Goal: Check status: Check status

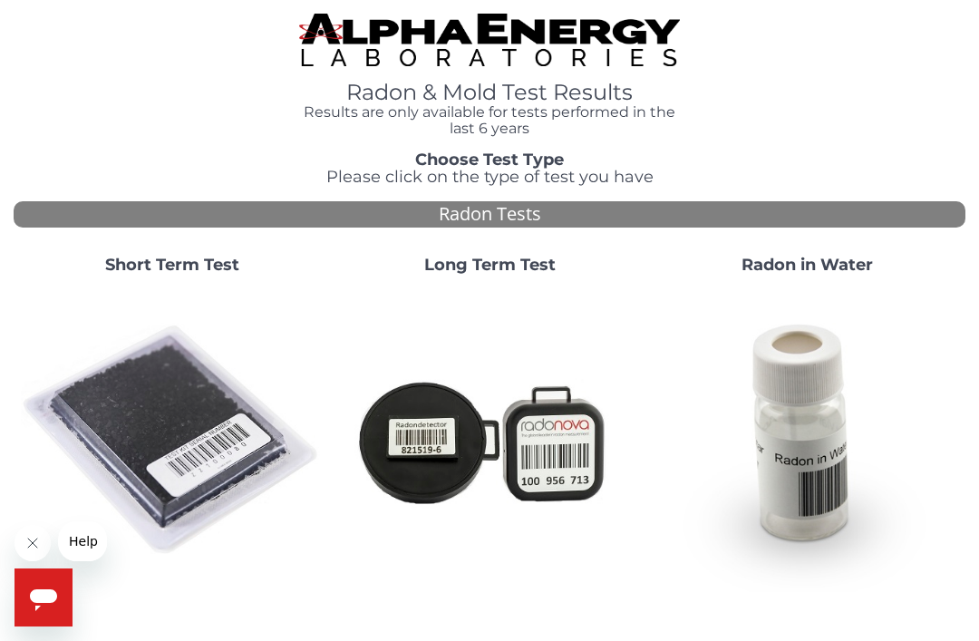
click at [198, 445] on img at bounding box center [172, 440] width 303 height 303
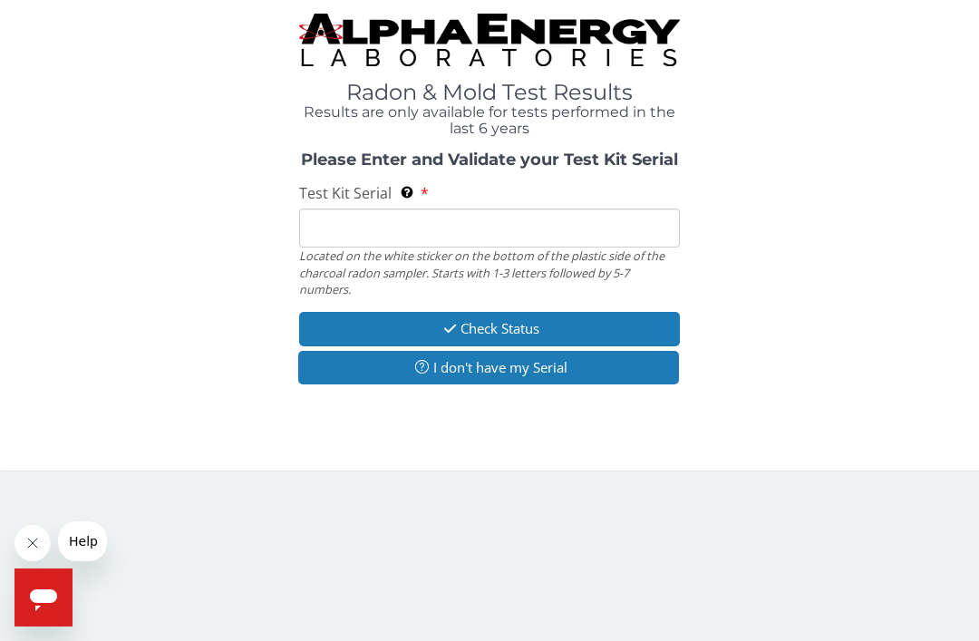
click at [468, 236] on input "Test Kit Serial Located on the white sticker on the bottom of the plastic side …" at bounding box center [489, 227] width 381 height 39
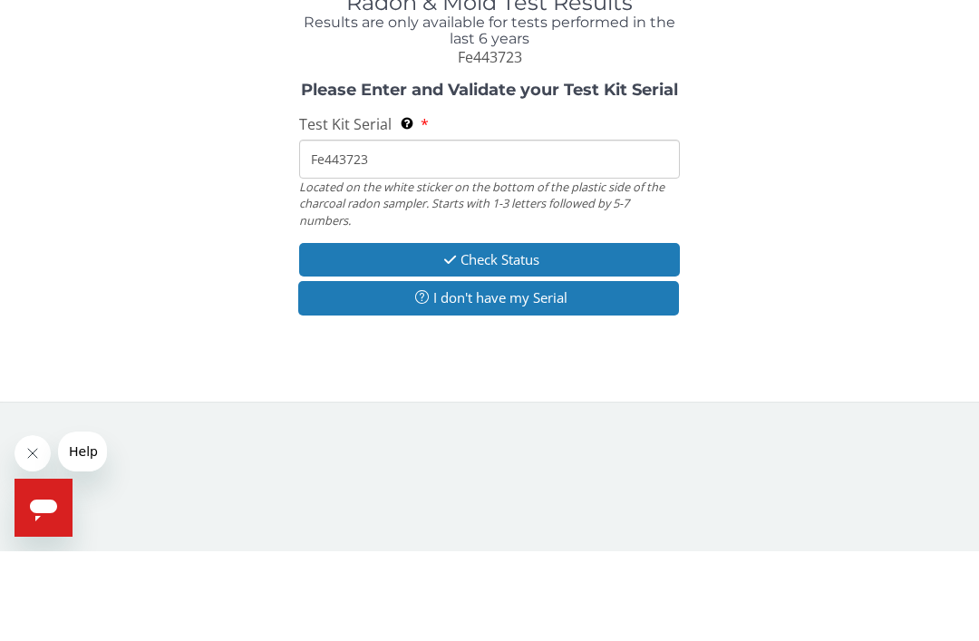
type input "Fe443723"
click at [552, 333] on button "Check Status" at bounding box center [489, 350] width 381 height 34
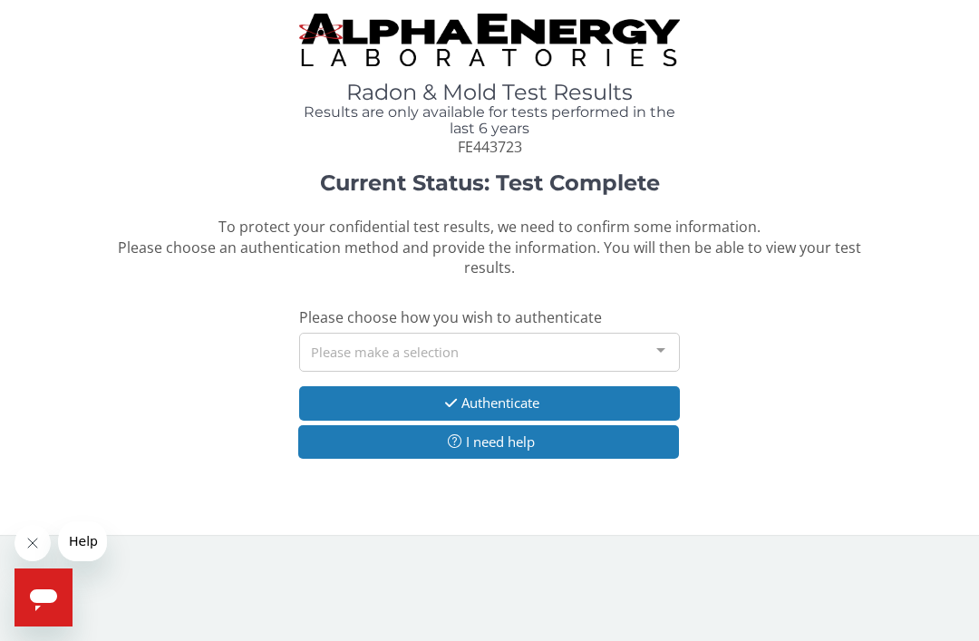
click at [655, 354] on div at bounding box center [660, 350] width 36 height 34
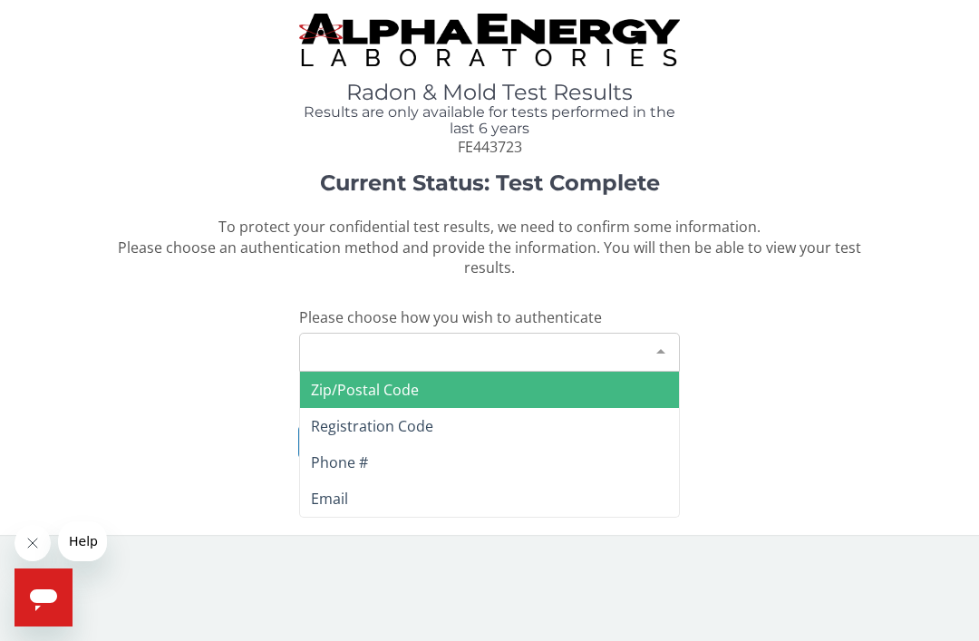
click at [357, 492] on span "Email" at bounding box center [489, 498] width 379 height 36
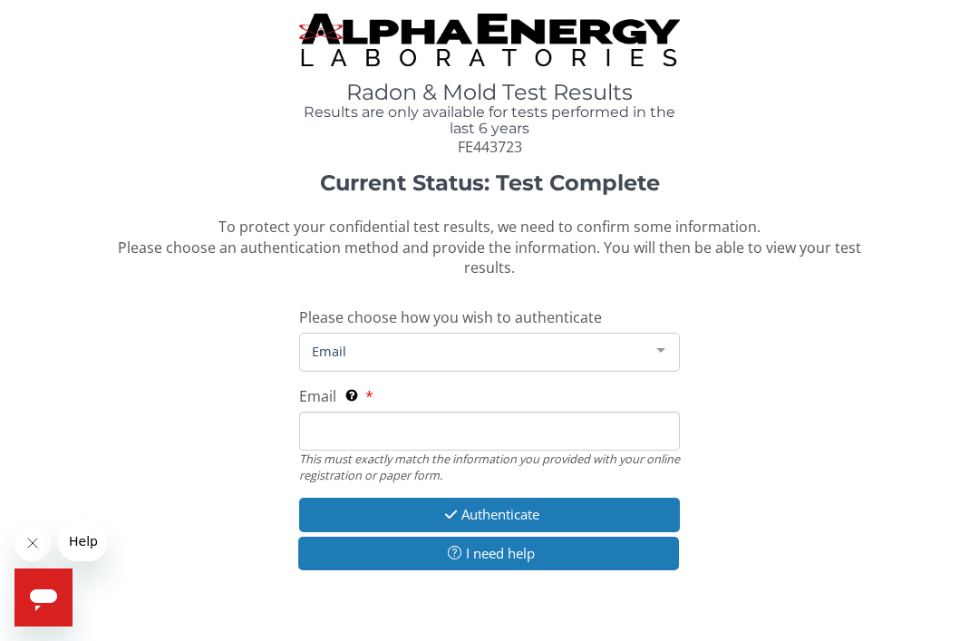
click at [445, 425] on input "Email This must exactly match the information you provided with your online reg…" at bounding box center [489, 430] width 381 height 39
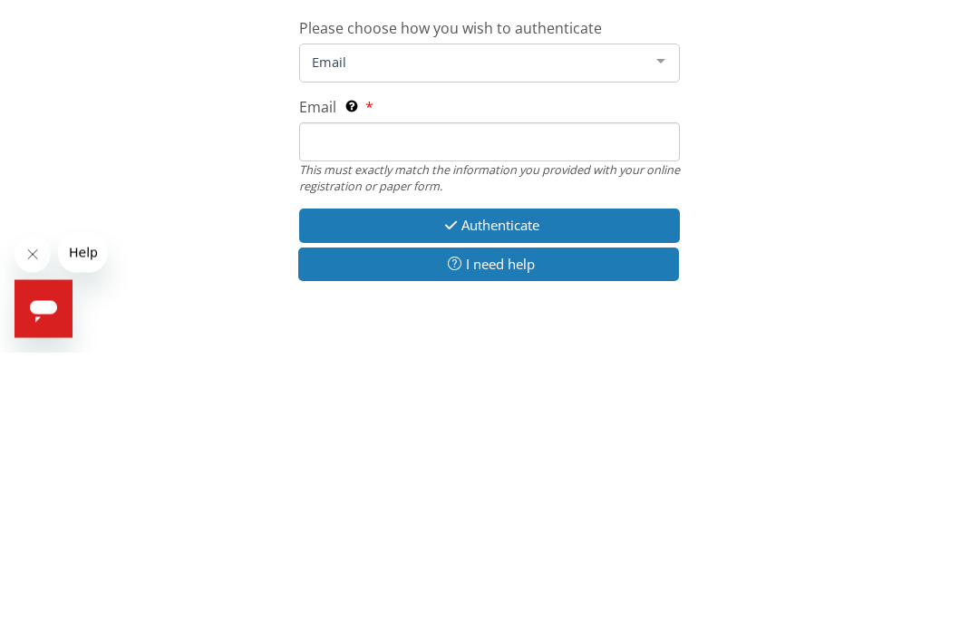
type input "[EMAIL_ADDRESS][DOMAIN_NAME]"
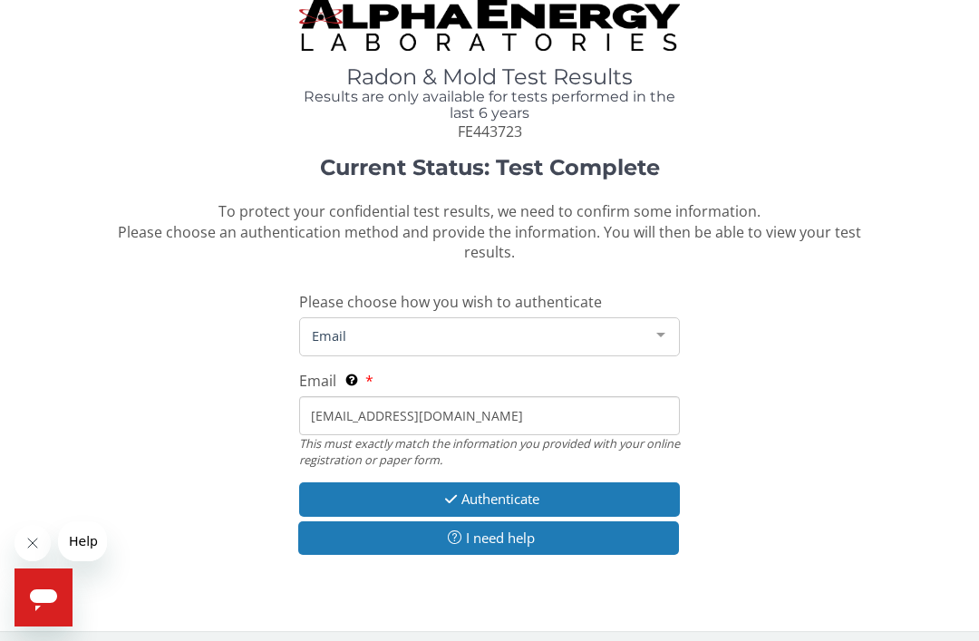
click at [496, 487] on button "Authenticate" at bounding box center [489, 499] width 381 height 34
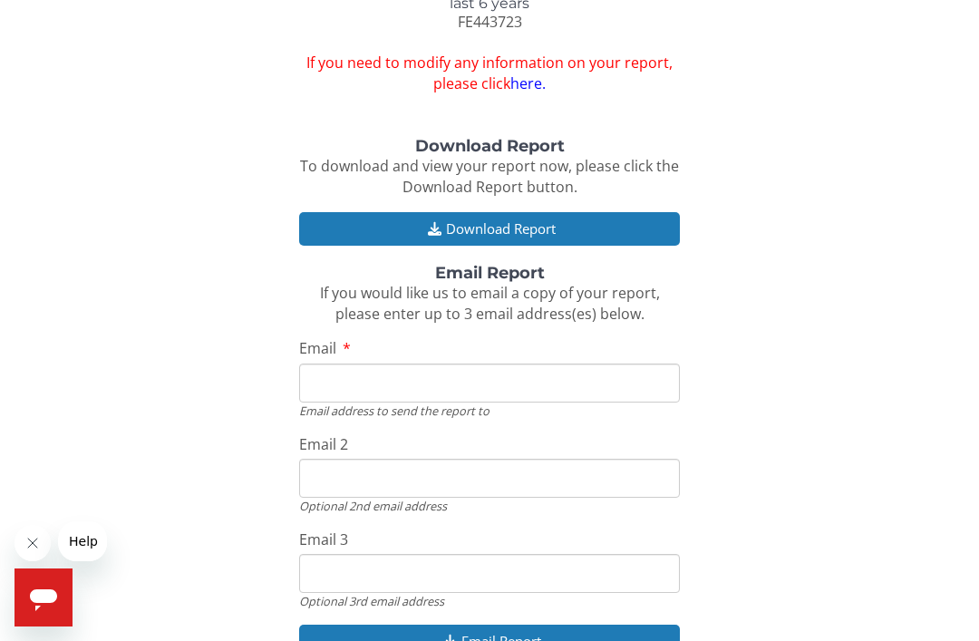
scroll to position [133, 0]
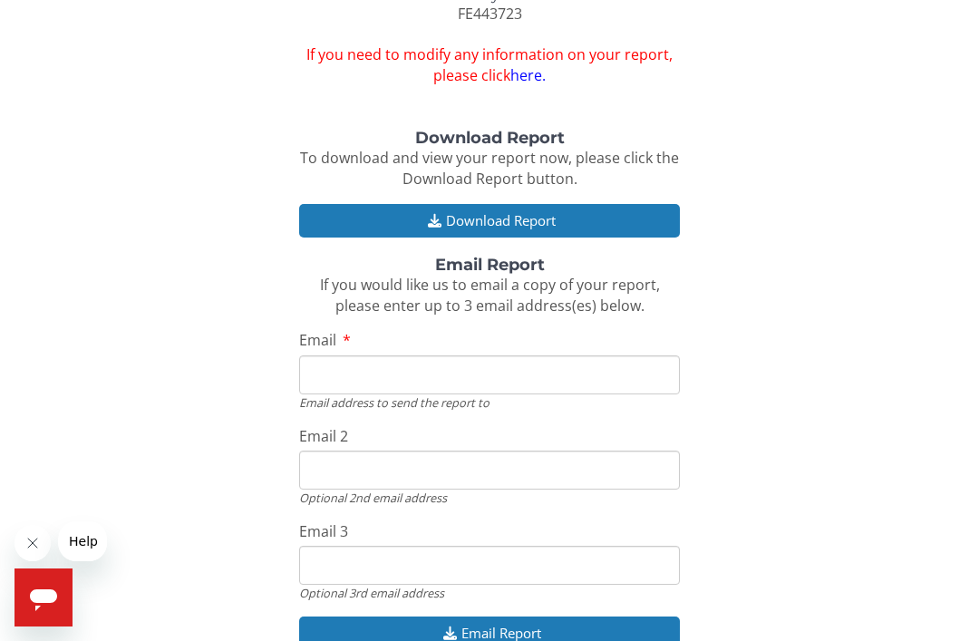
click at [565, 374] on input "Email" at bounding box center [489, 374] width 381 height 39
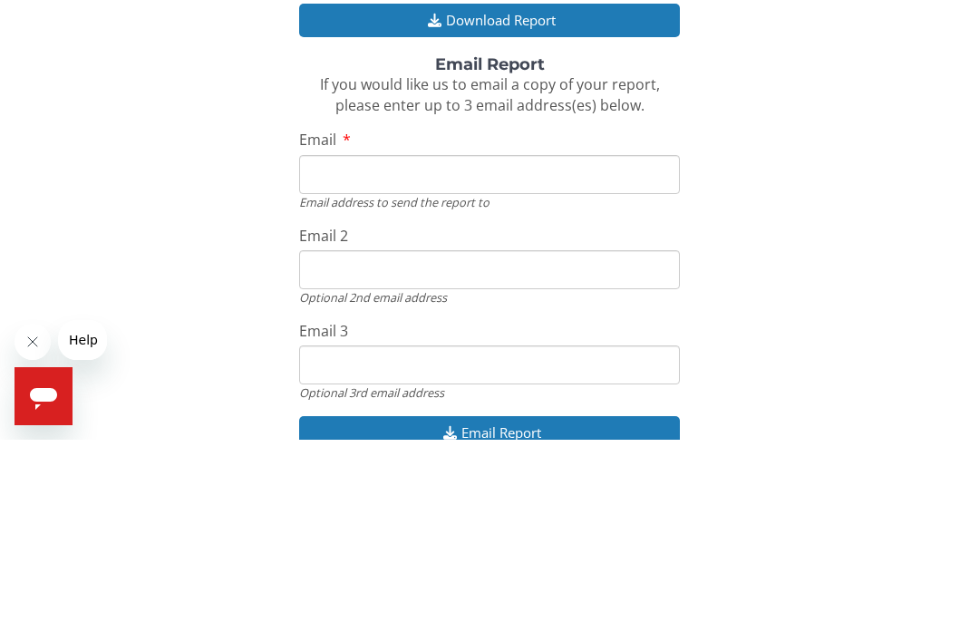
type input "[EMAIL_ADDRESS][DOMAIN_NAME]"
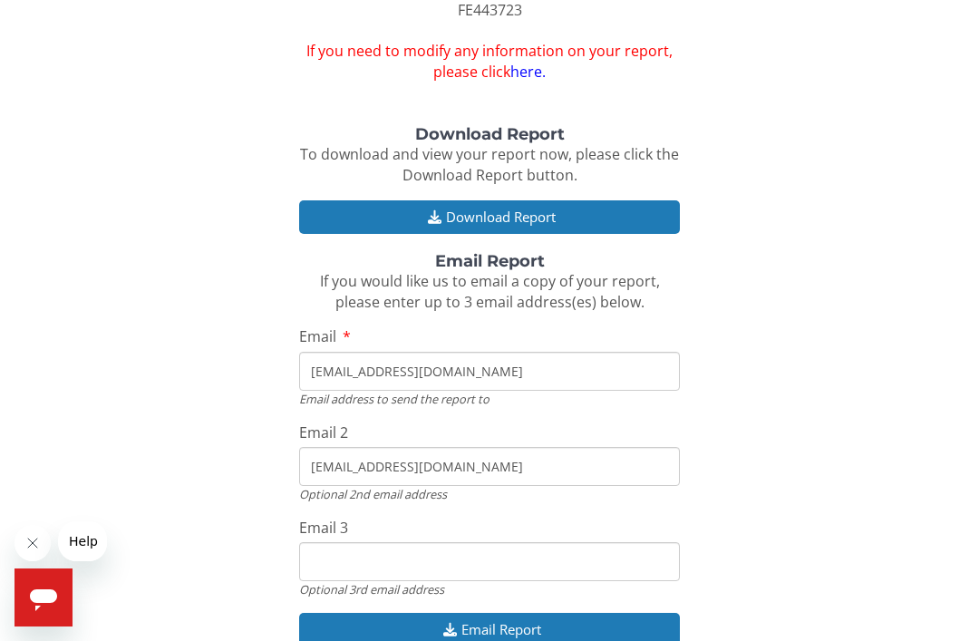
click at [504, 465] on input "[EMAIL_ADDRESS][DOMAIN_NAME]" at bounding box center [489, 466] width 381 height 39
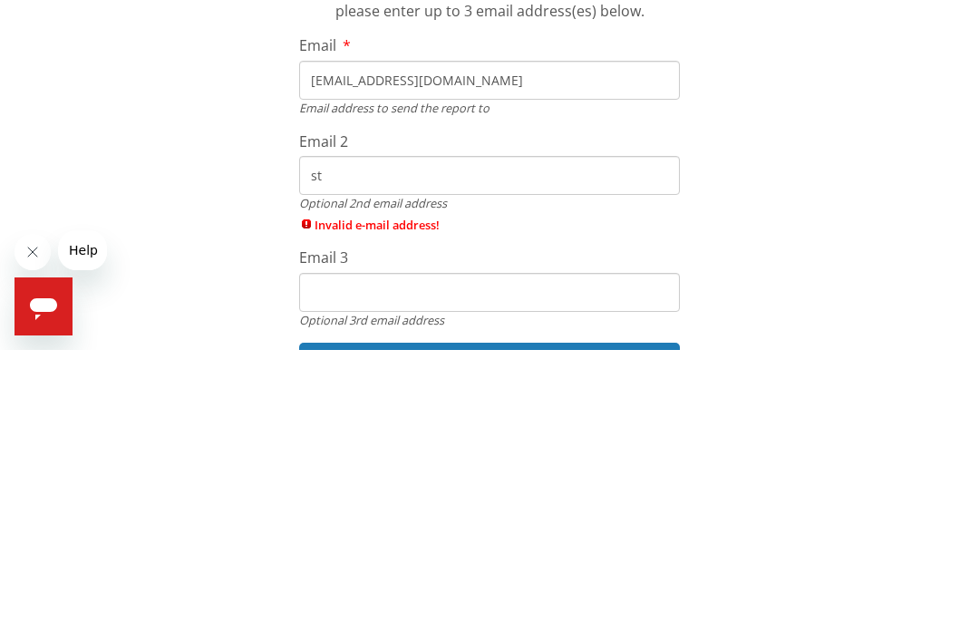
type input "s"
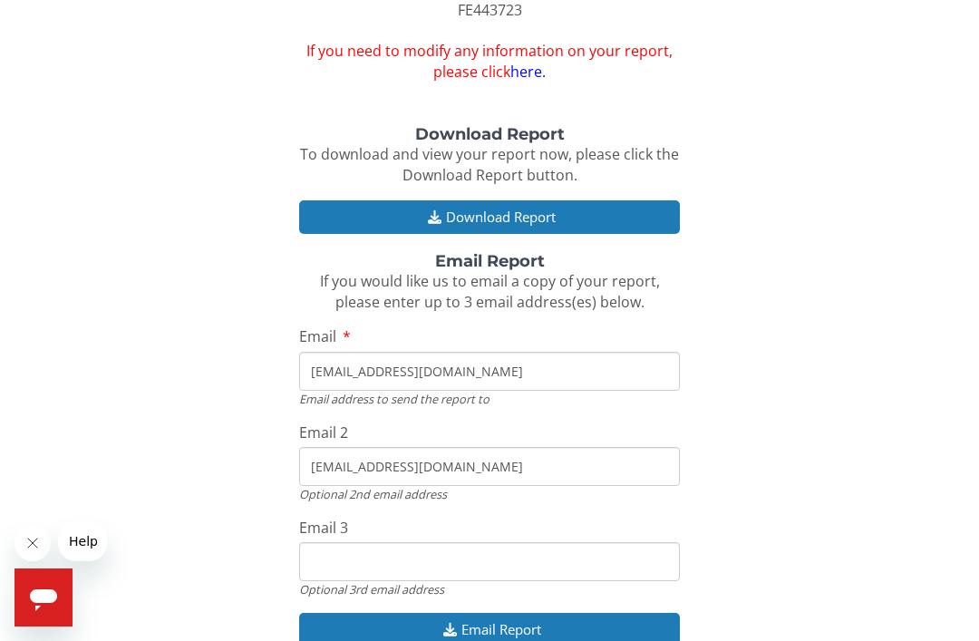
type input "[EMAIL_ADDRESS][DOMAIN_NAME]"
click at [579, 618] on button "Email Report" at bounding box center [489, 629] width 381 height 34
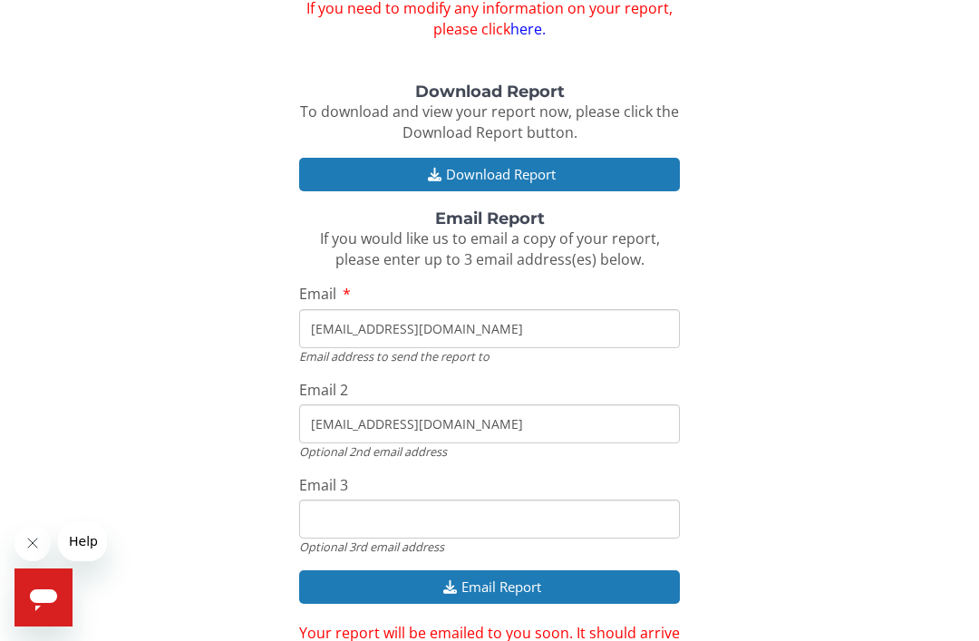
scroll to position [159, 0]
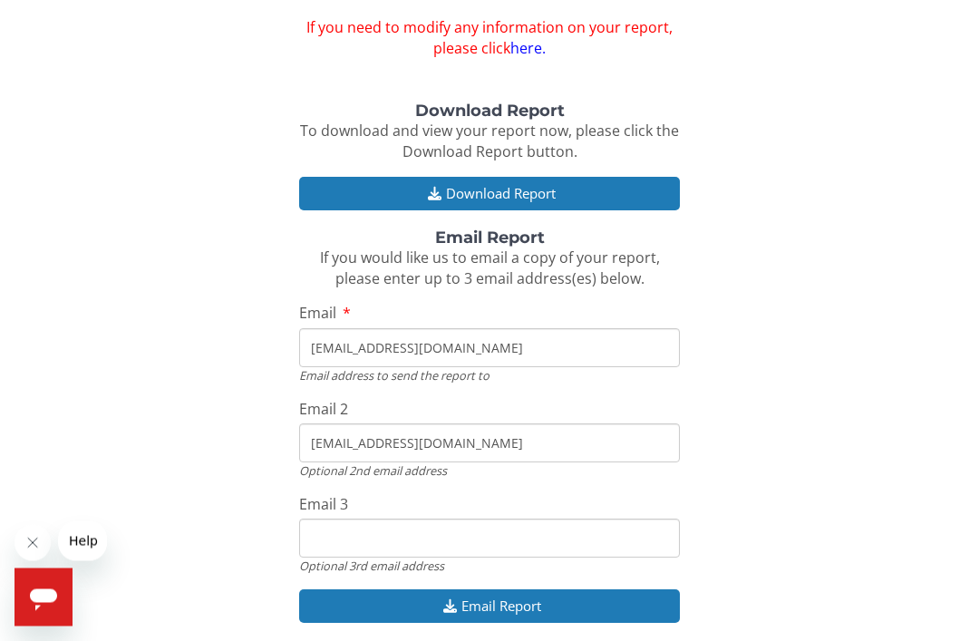
click at [625, 178] on button "Download Report" at bounding box center [489, 195] width 381 height 34
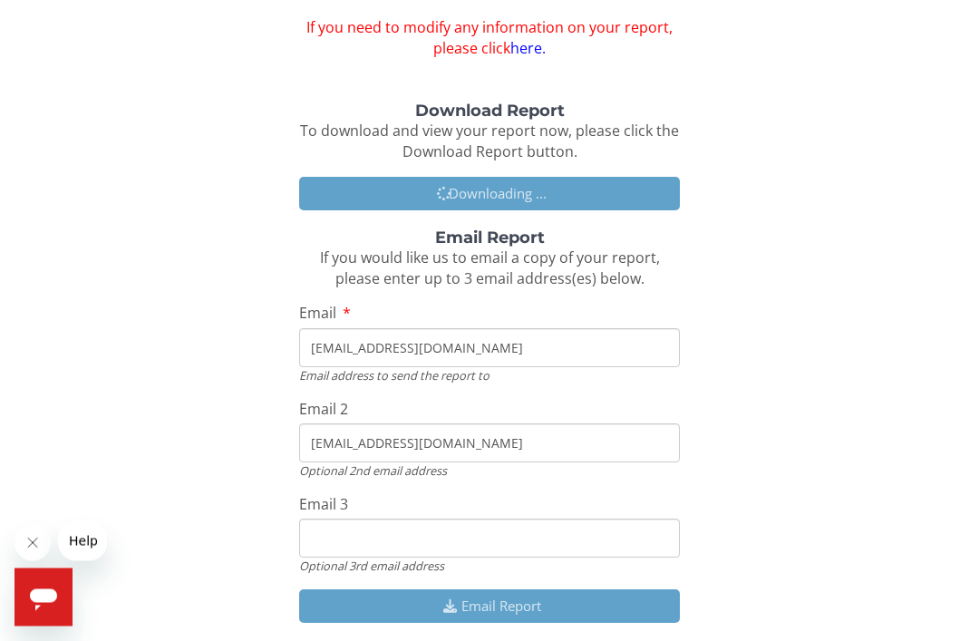
scroll to position [160, 0]
